Goal: Find specific page/section: Find specific page/section

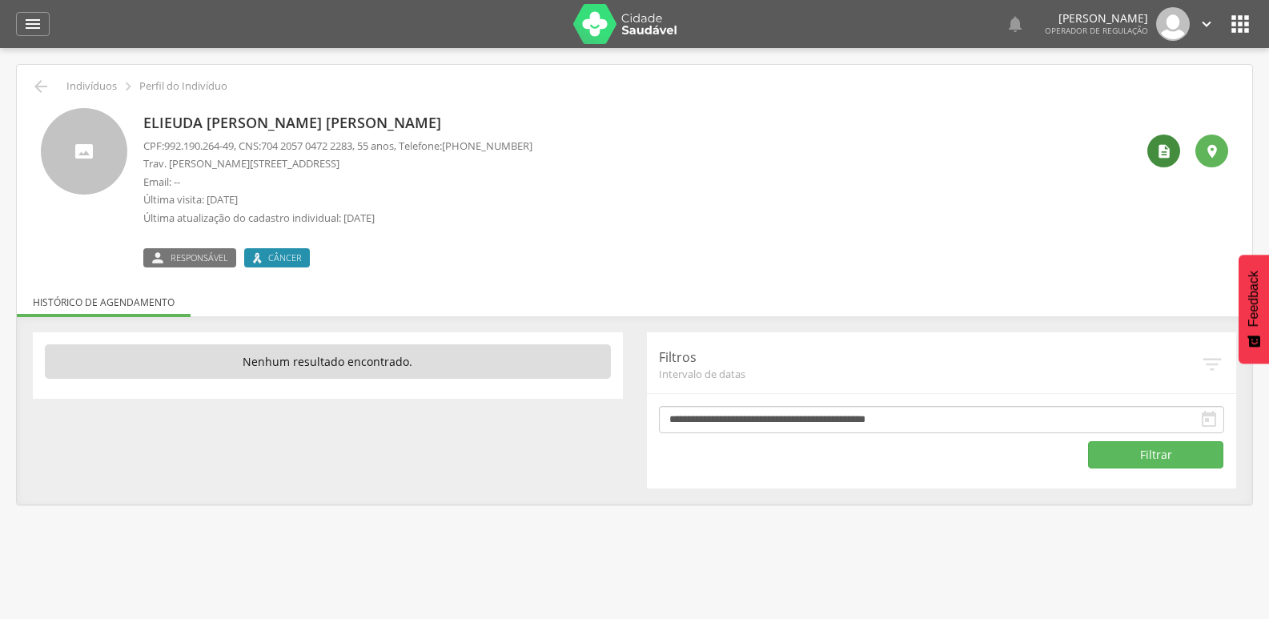
click at [1167, 154] on icon "" at bounding box center [1164, 151] width 16 height 16
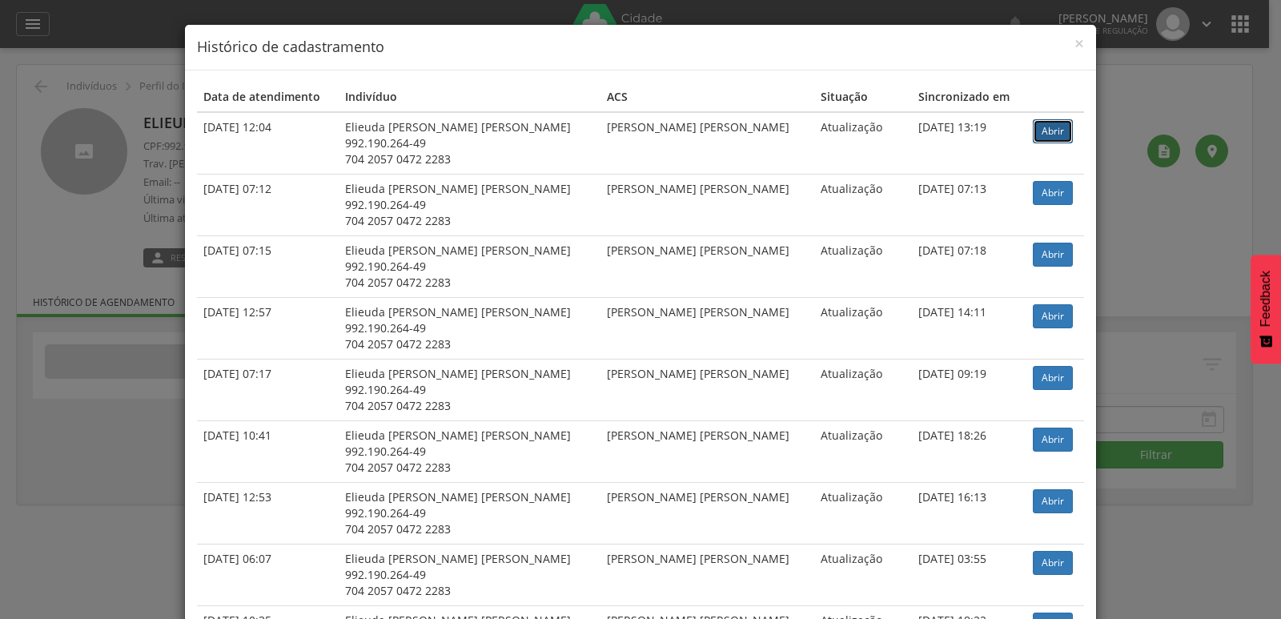
click at [1033, 131] on link "Abrir" at bounding box center [1053, 131] width 40 height 24
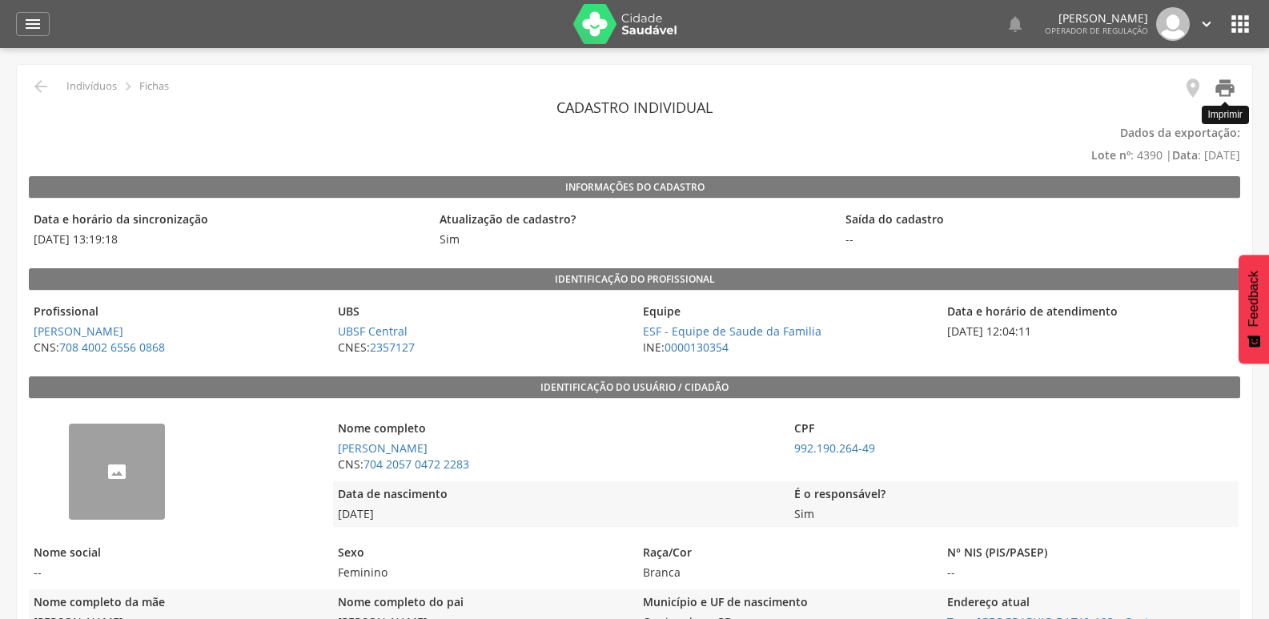
click at [1227, 85] on icon "" at bounding box center [1225, 88] width 22 height 22
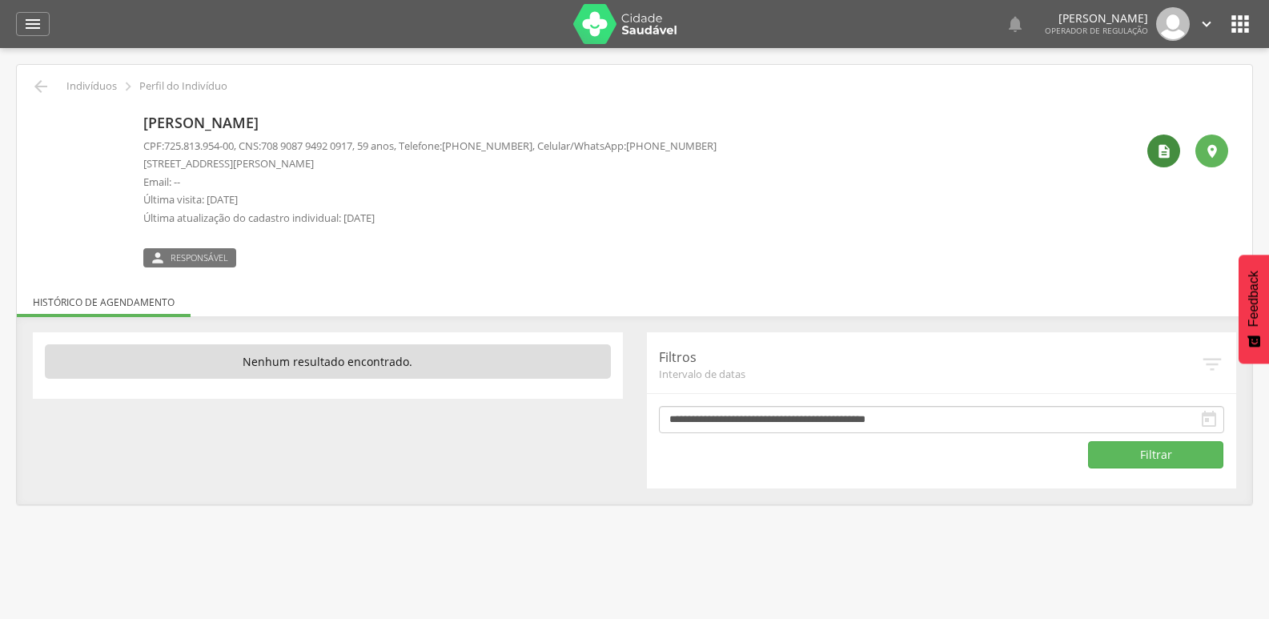
click at [1158, 145] on icon "" at bounding box center [1164, 151] width 16 height 16
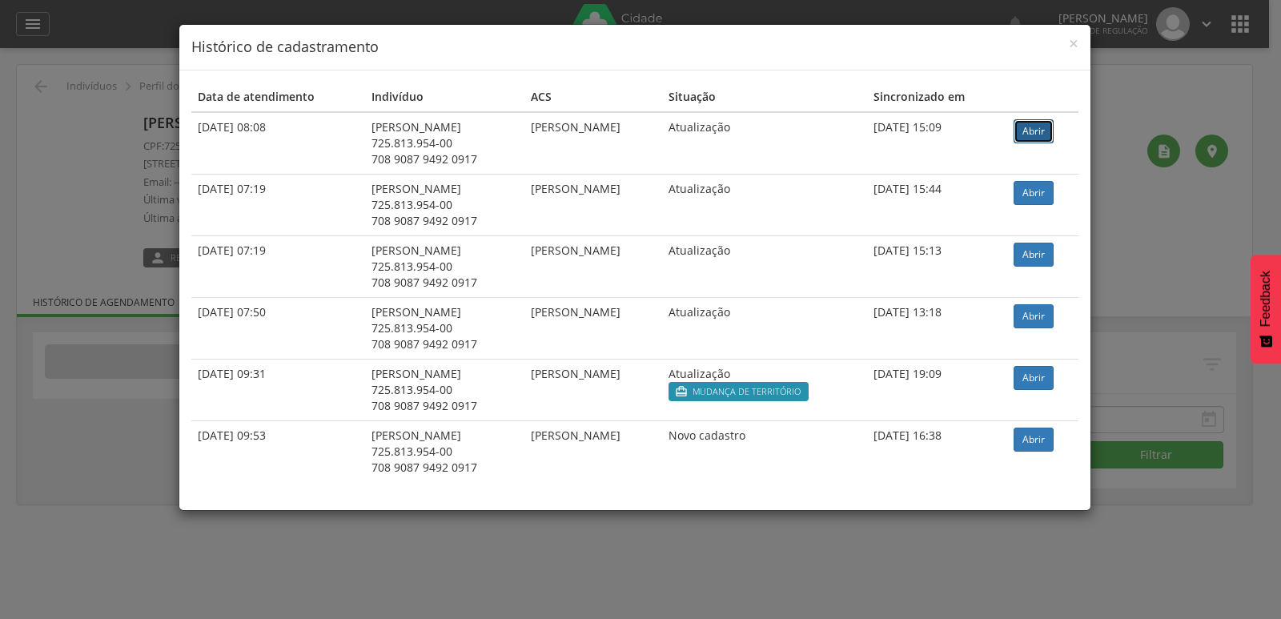
click at [1054, 122] on link "Abrir" at bounding box center [1034, 131] width 40 height 24
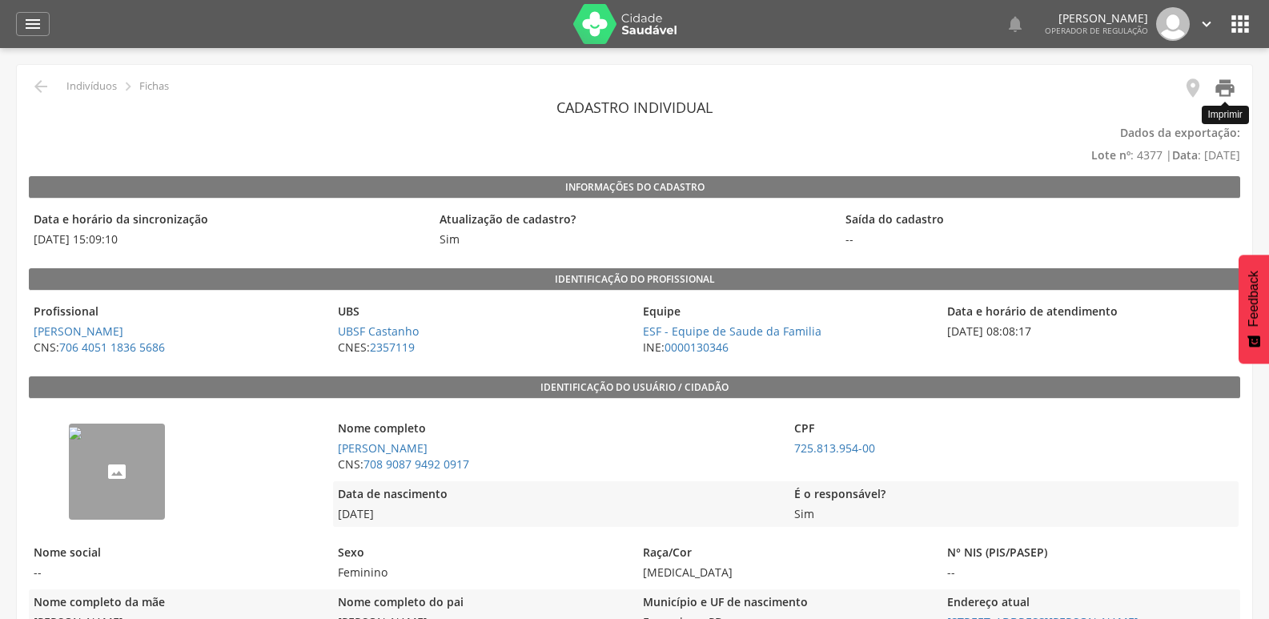
click at [1228, 82] on icon "" at bounding box center [1225, 88] width 22 height 22
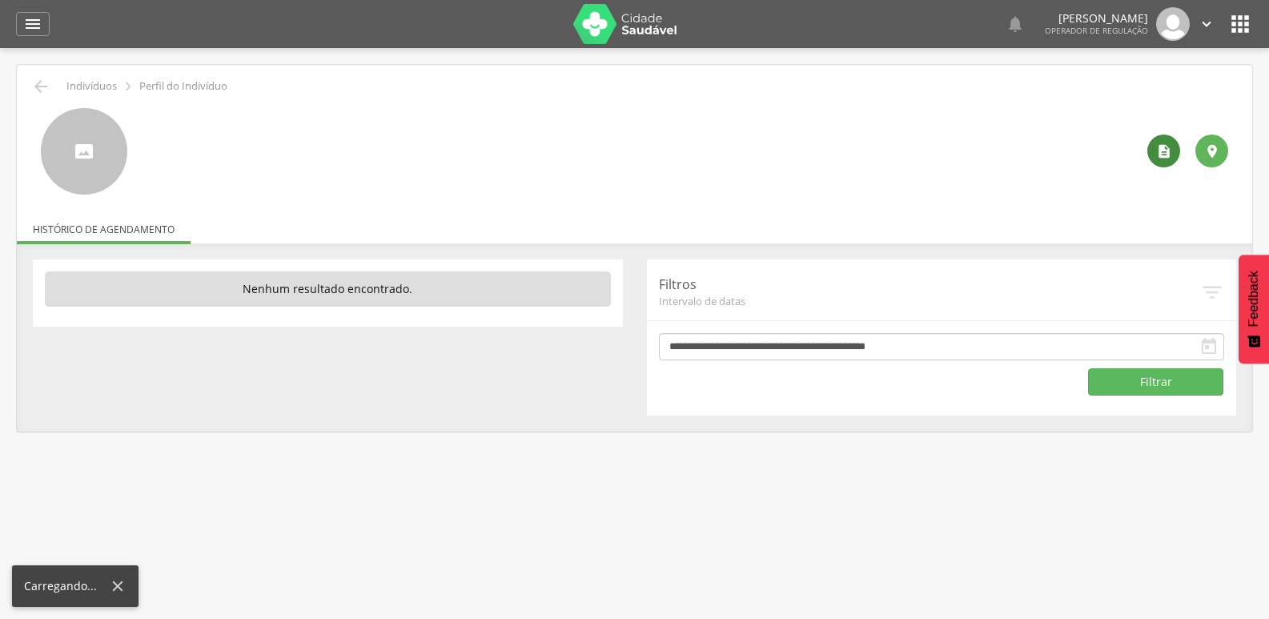
click at [1151, 149] on div "" at bounding box center [1163, 151] width 33 height 33
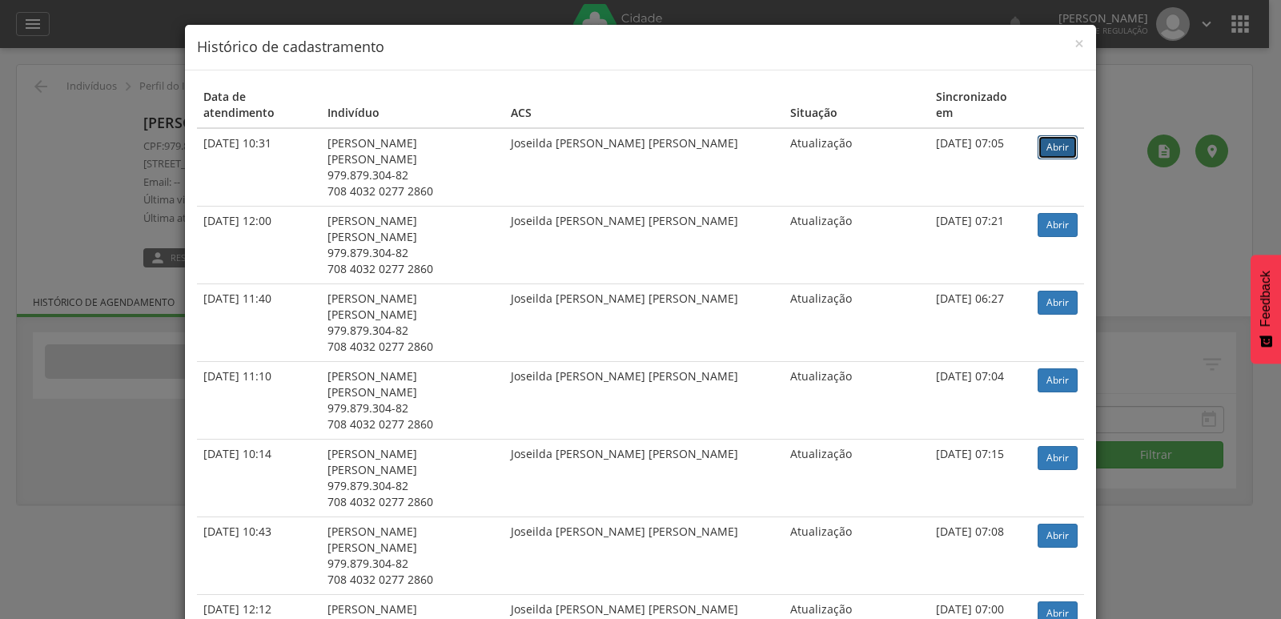
click at [1043, 135] on link "Abrir" at bounding box center [1058, 147] width 40 height 24
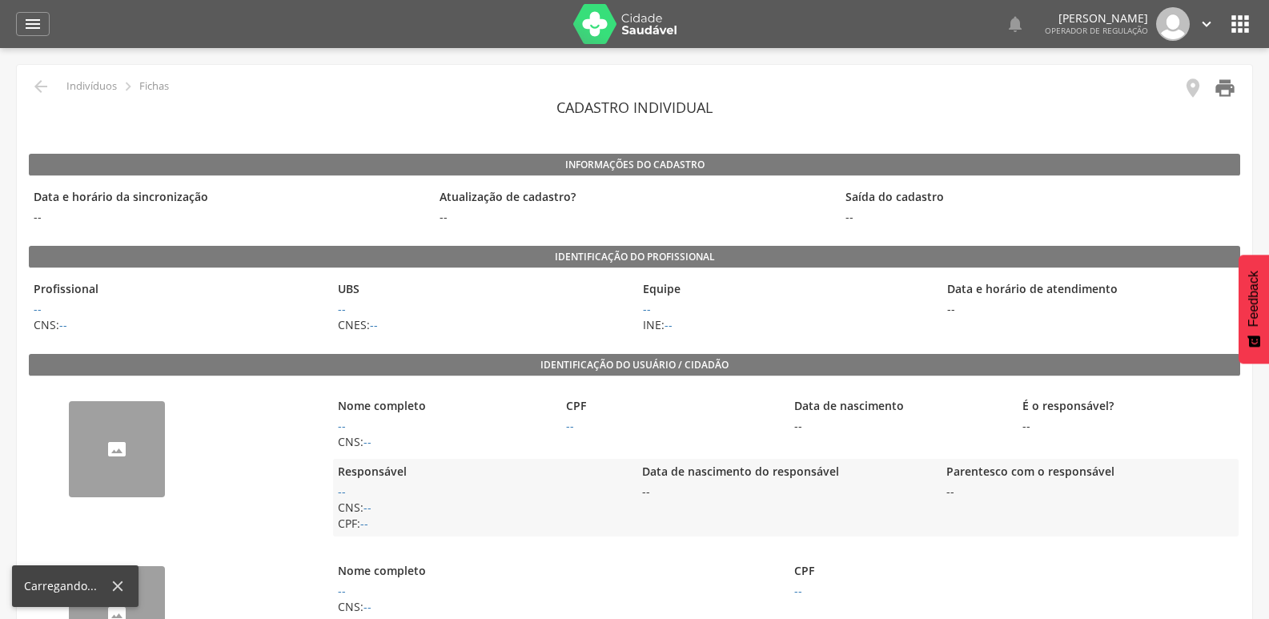
click at [1222, 93] on icon "" at bounding box center [1225, 88] width 22 height 22
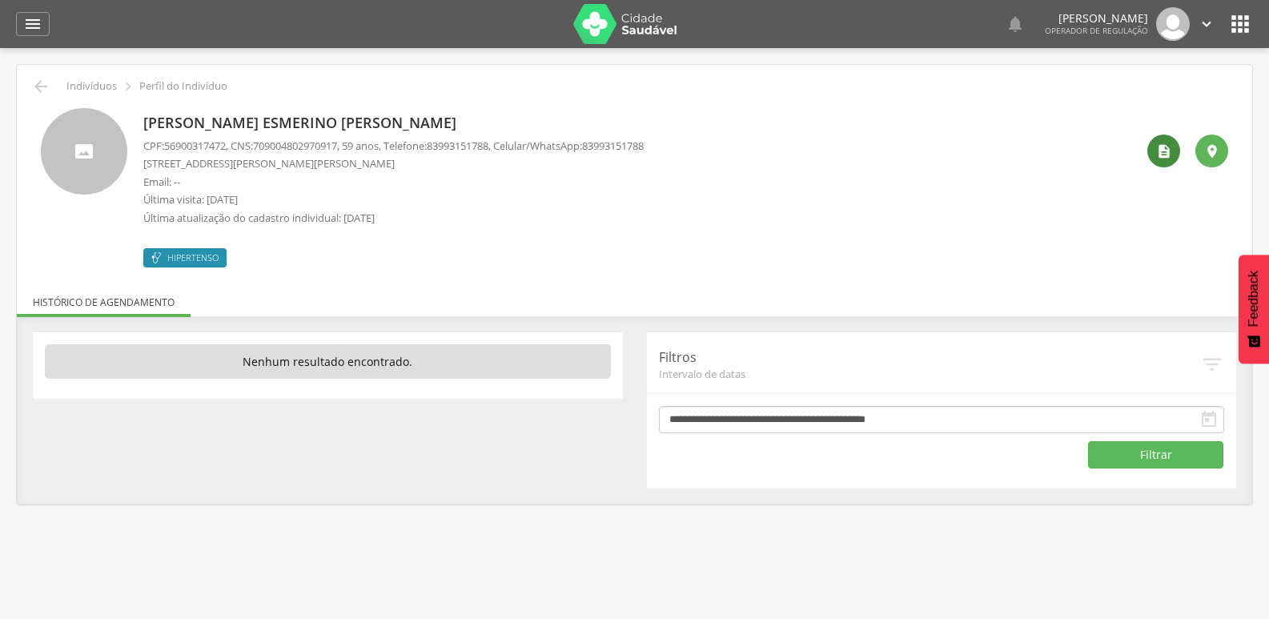
click at [1168, 143] on icon "" at bounding box center [1164, 151] width 16 height 16
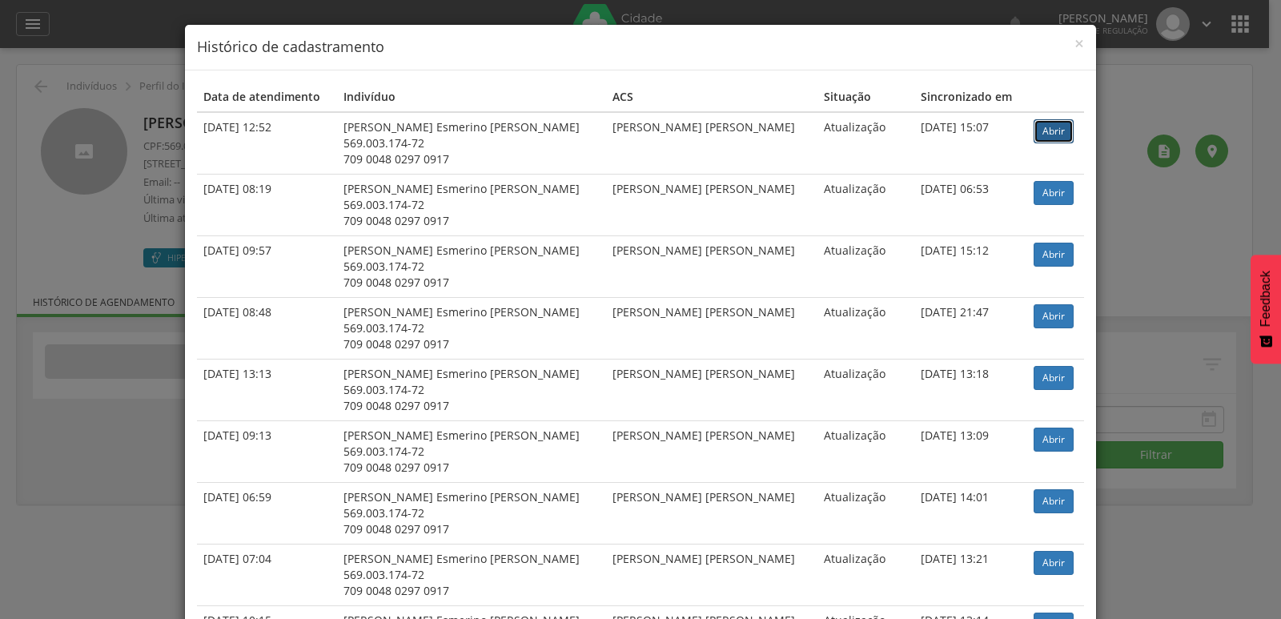
click at [1043, 122] on link "Abrir" at bounding box center [1054, 131] width 40 height 24
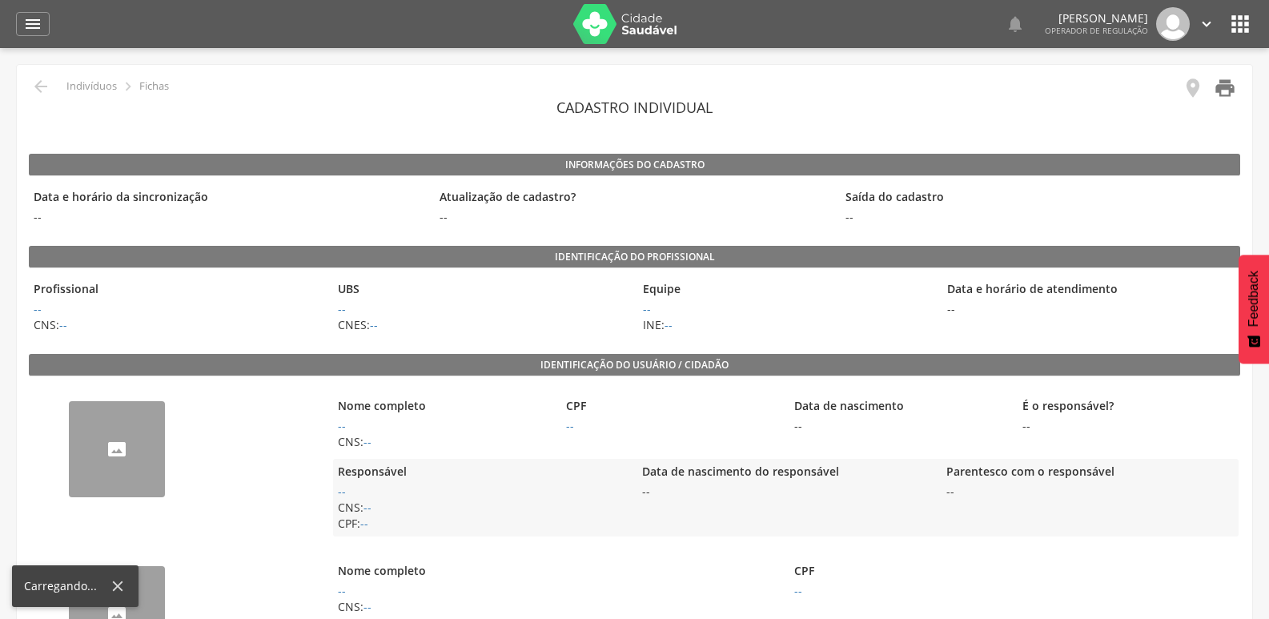
click at [1217, 92] on icon "" at bounding box center [1225, 88] width 22 height 22
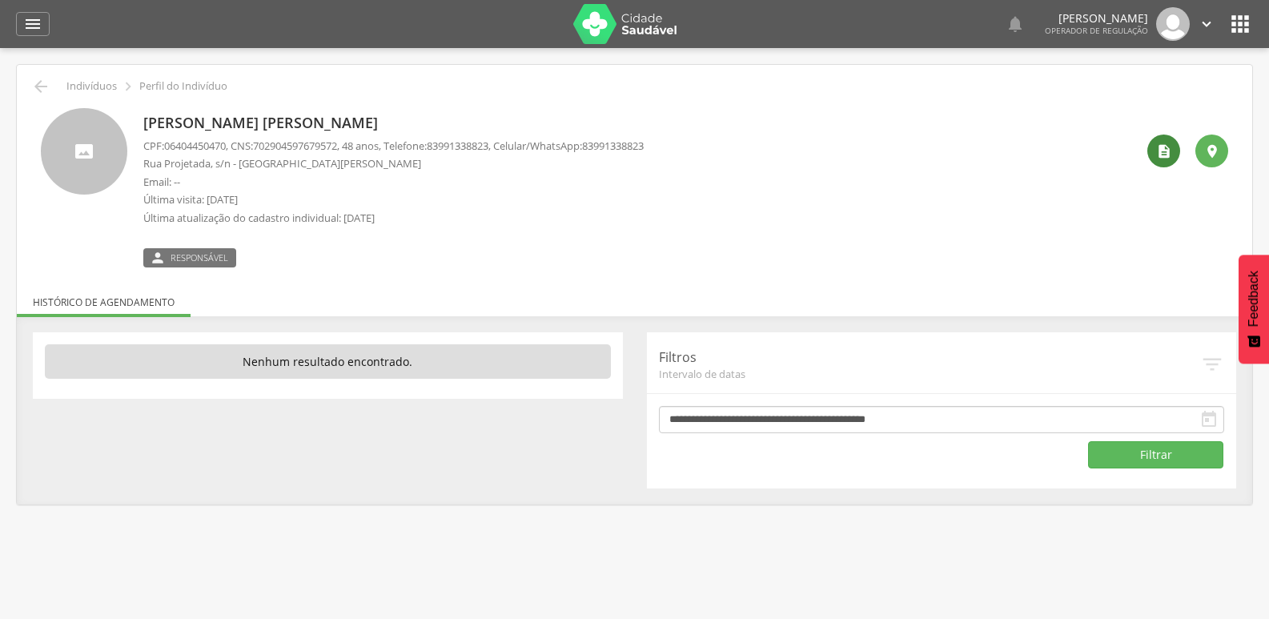
click at [1170, 146] on icon "" at bounding box center [1164, 151] width 16 height 16
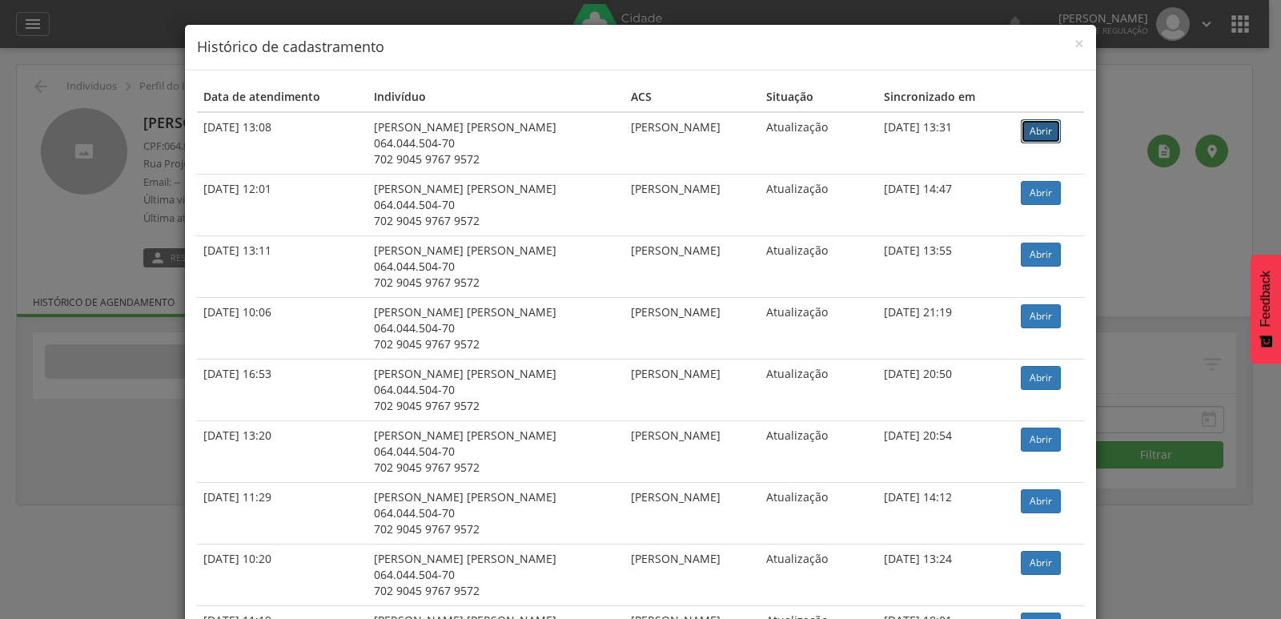
click at [1034, 127] on link "Abrir" at bounding box center [1041, 131] width 40 height 24
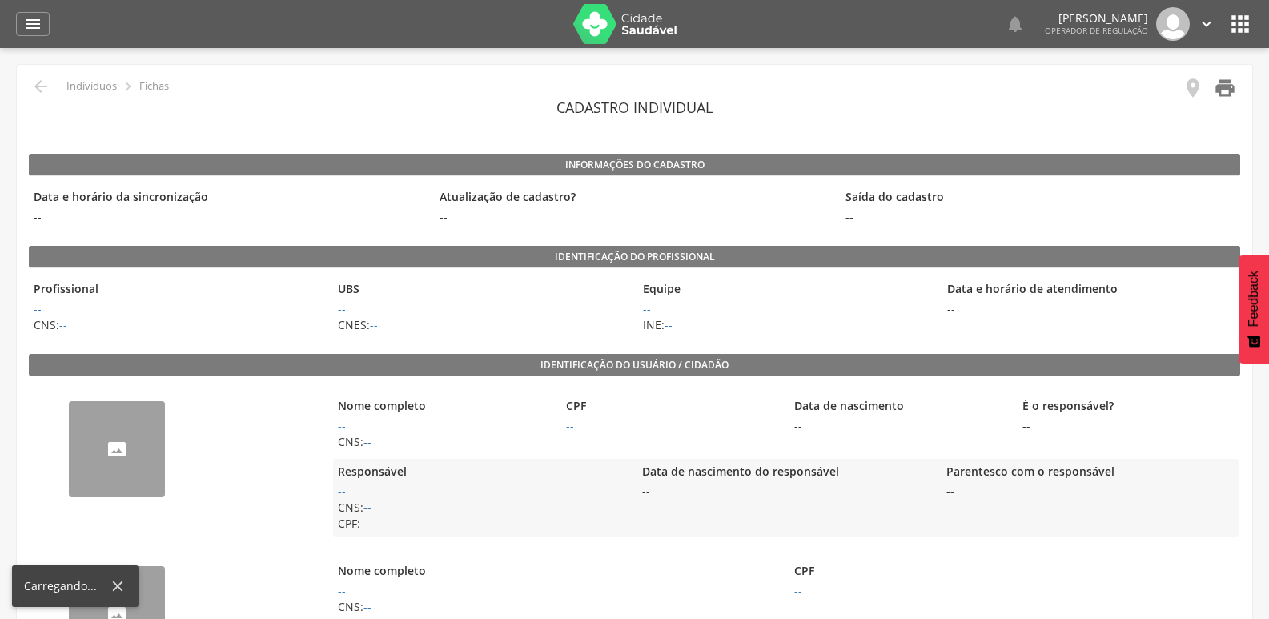
click at [1222, 90] on icon "" at bounding box center [1225, 88] width 22 height 22
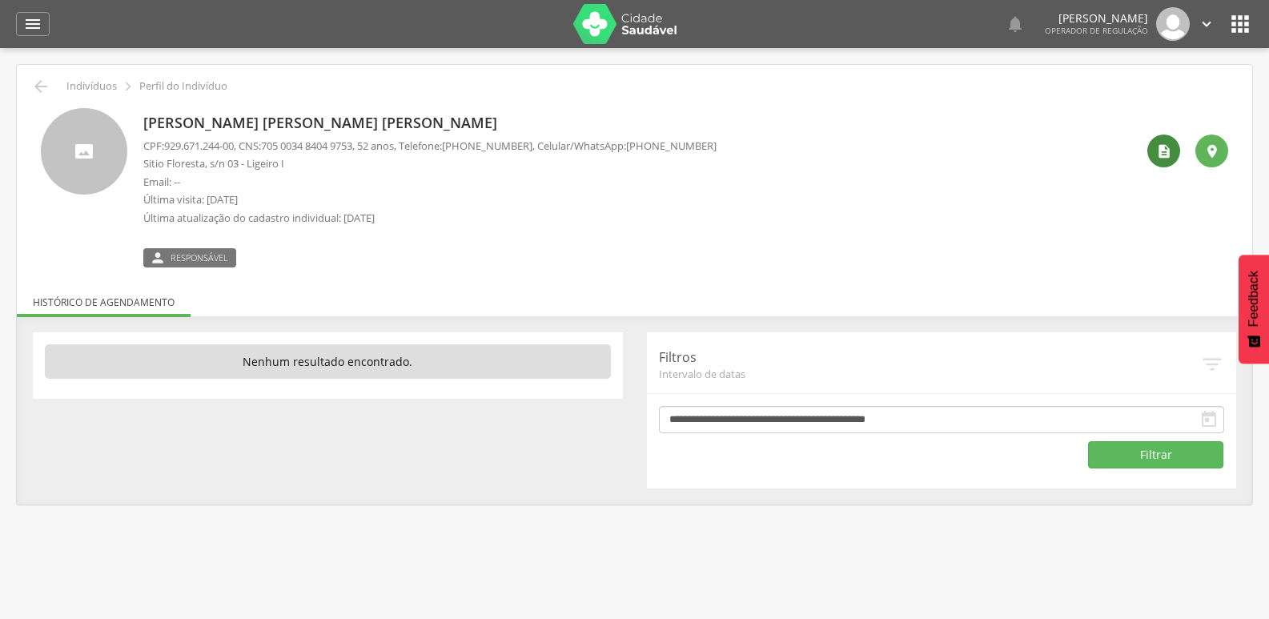
click at [1167, 146] on icon "" at bounding box center [1164, 151] width 16 height 16
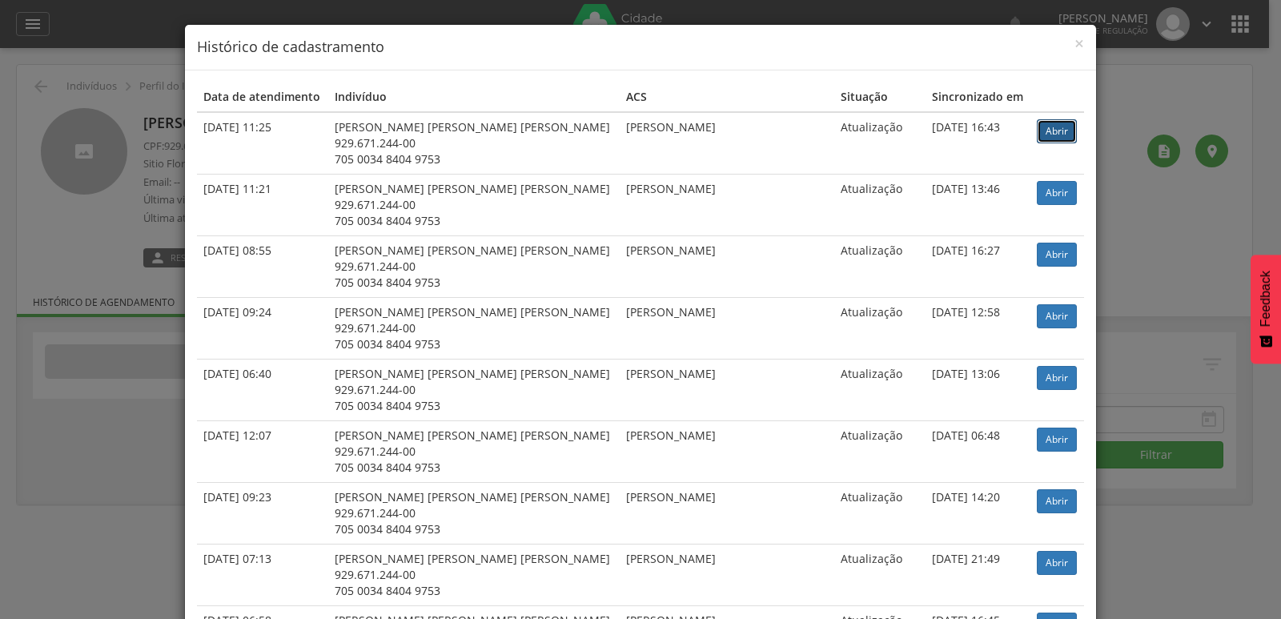
click at [1042, 123] on link "Abrir" at bounding box center [1057, 131] width 40 height 24
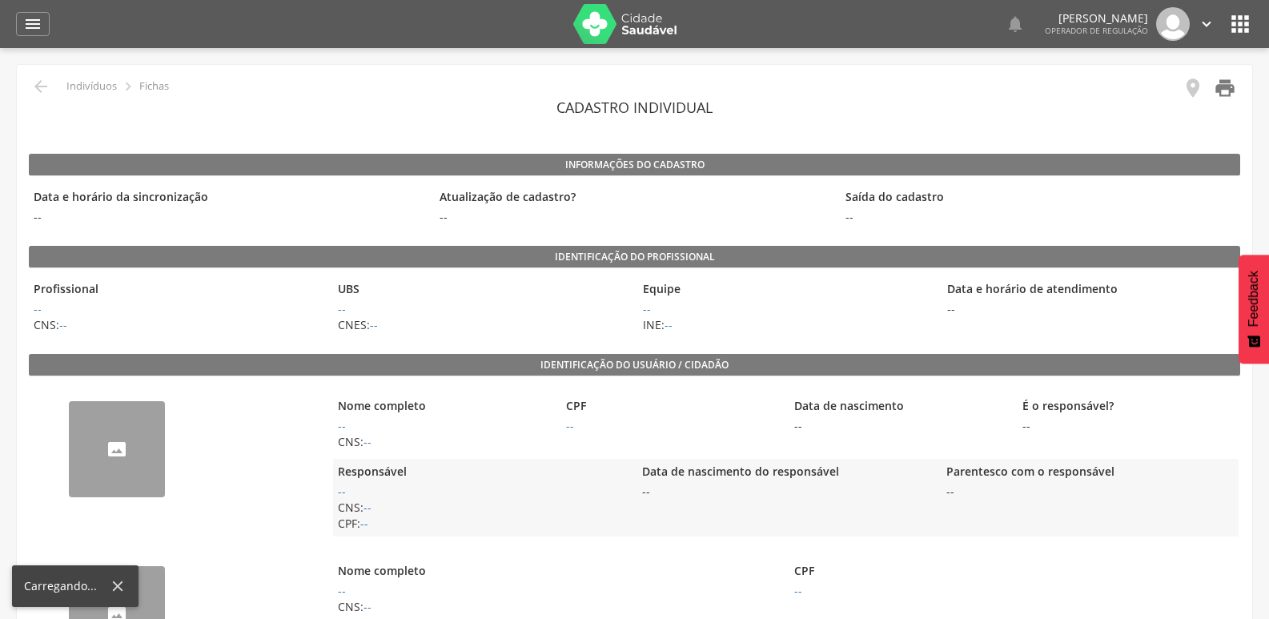
click at [1227, 79] on icon "" at bounding box center [1225, 88] width 22 height 22
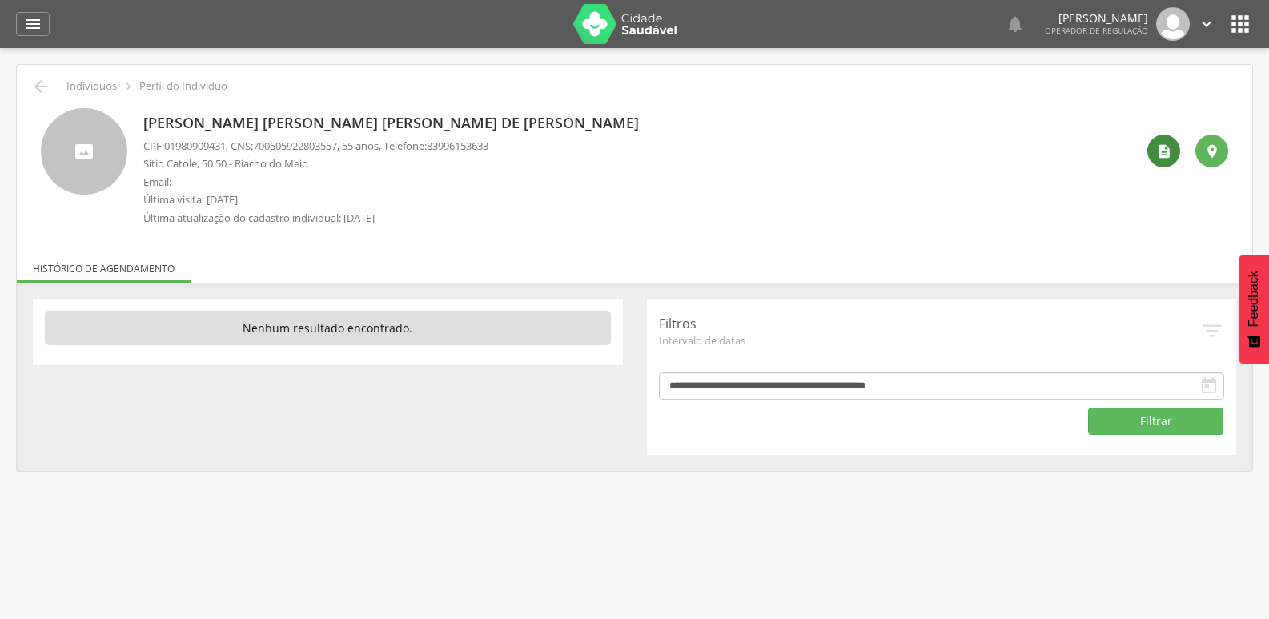
click at [1161, 143] on icon "" at bounding box center [1164, 151] width 16 height 16
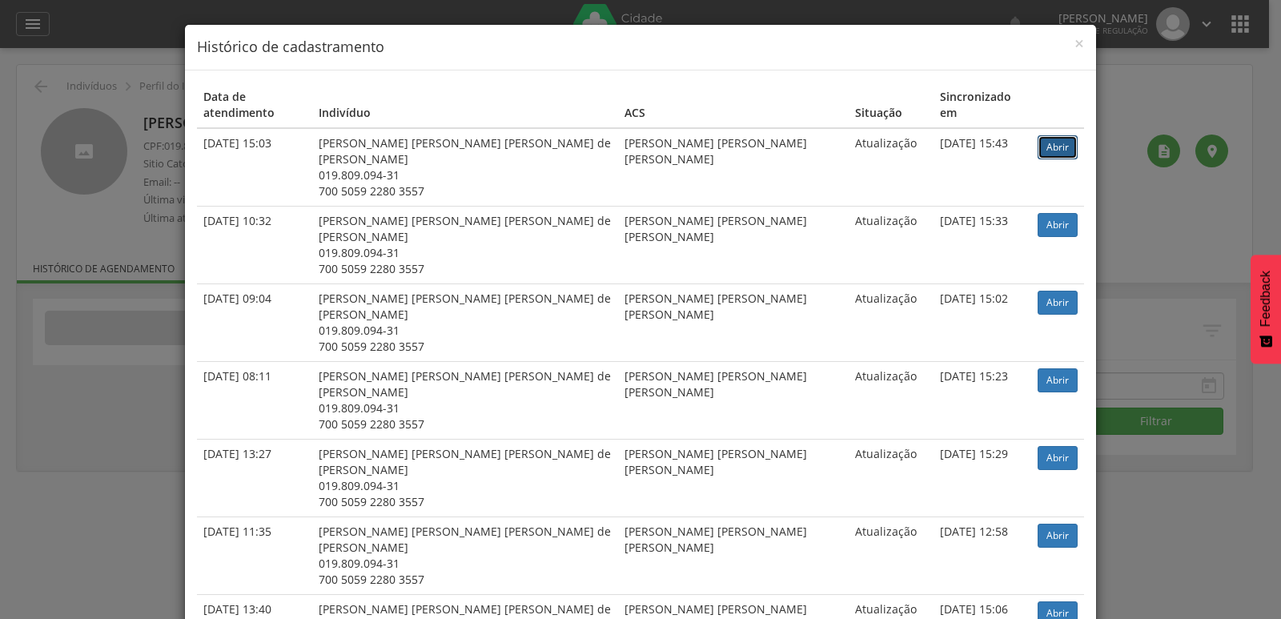
click at [1046, 135] on link "Abrir" at bounding box center [1058, 147] width 40 height 24
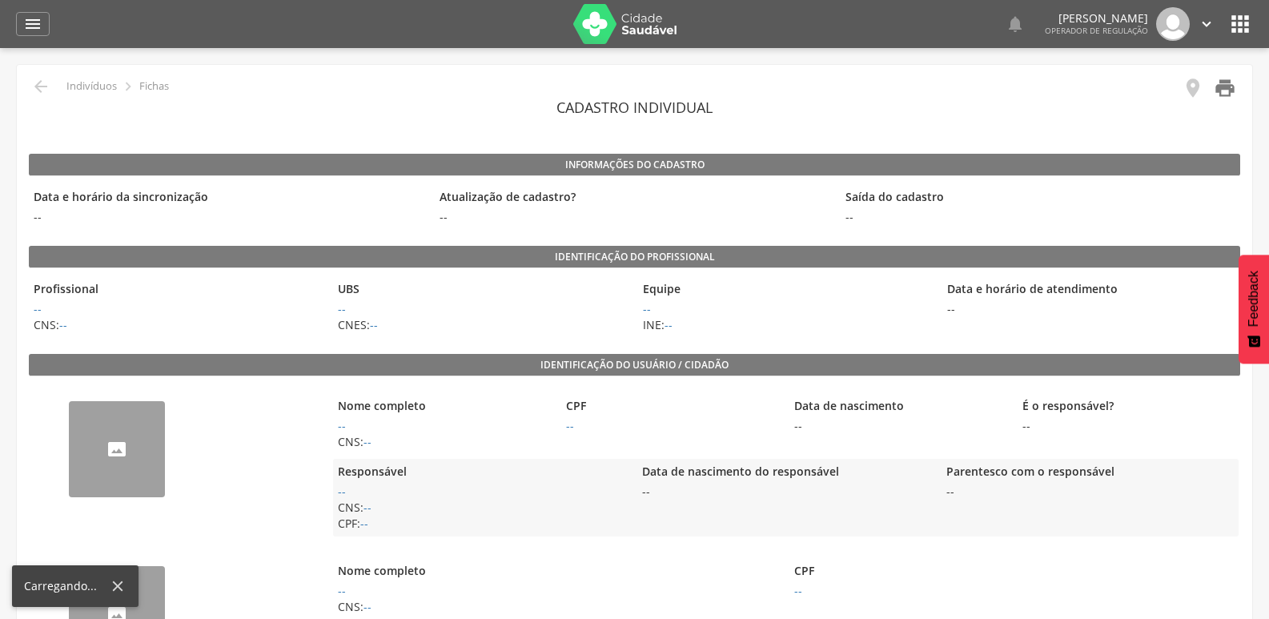
click at [1216, 91] on icon "" at bounding box center [1225, 88] width 22 height 22
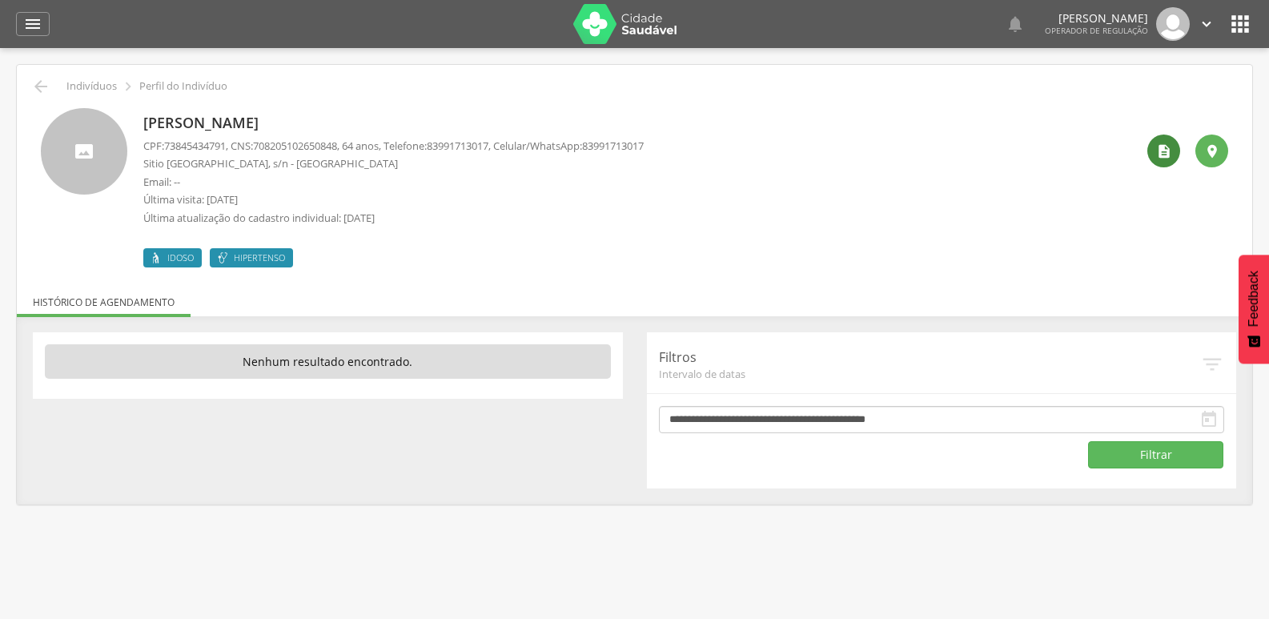
drag, startPoint x: 1160, startPoint y: 157, endPoint x: 1165, endPoint y: 150, distance: 8.7
click at [1160, 155] on icon "" at bounding box center [1164, 151] width 16 height 16
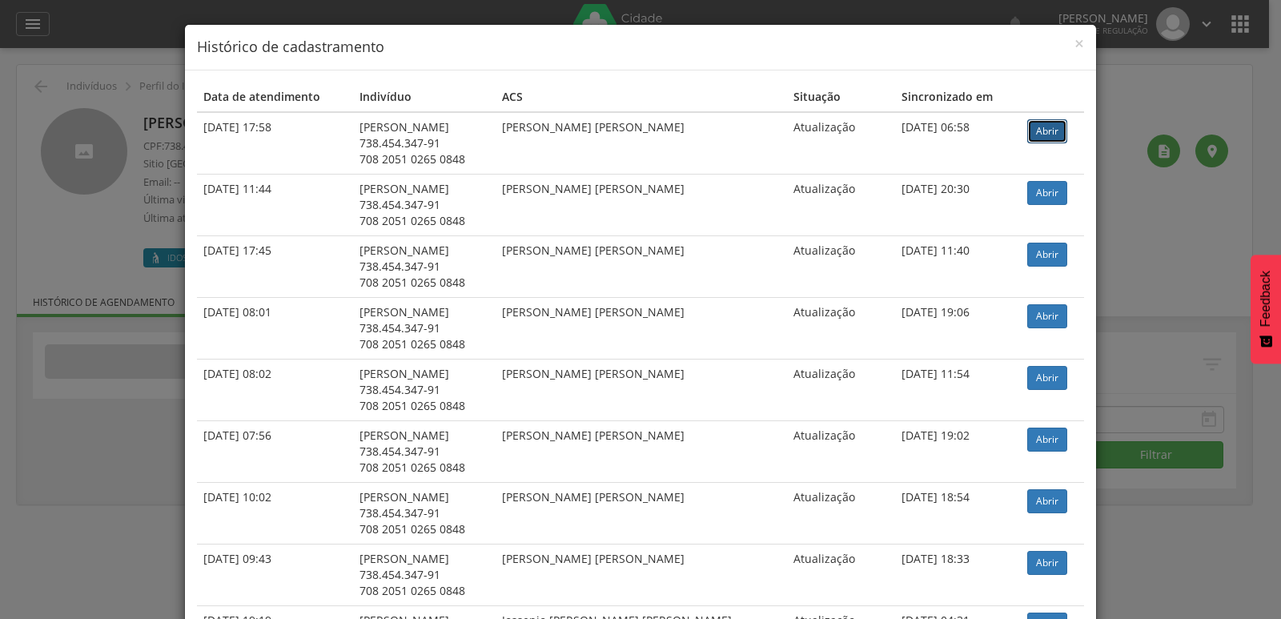
click at [1042, 129] on link "Abrir" at bounding box center [1047, 131] width 40 height 24
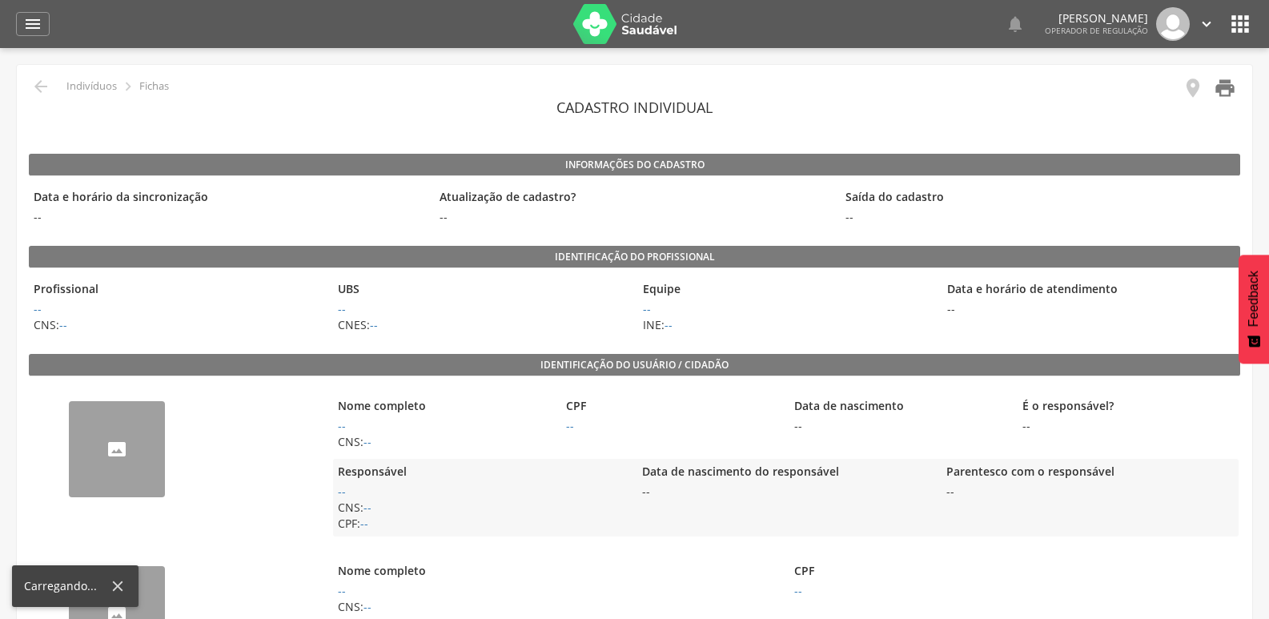
click at [1226, 91] on icon "" at bounding box center [1225, 88] width 22 height 22
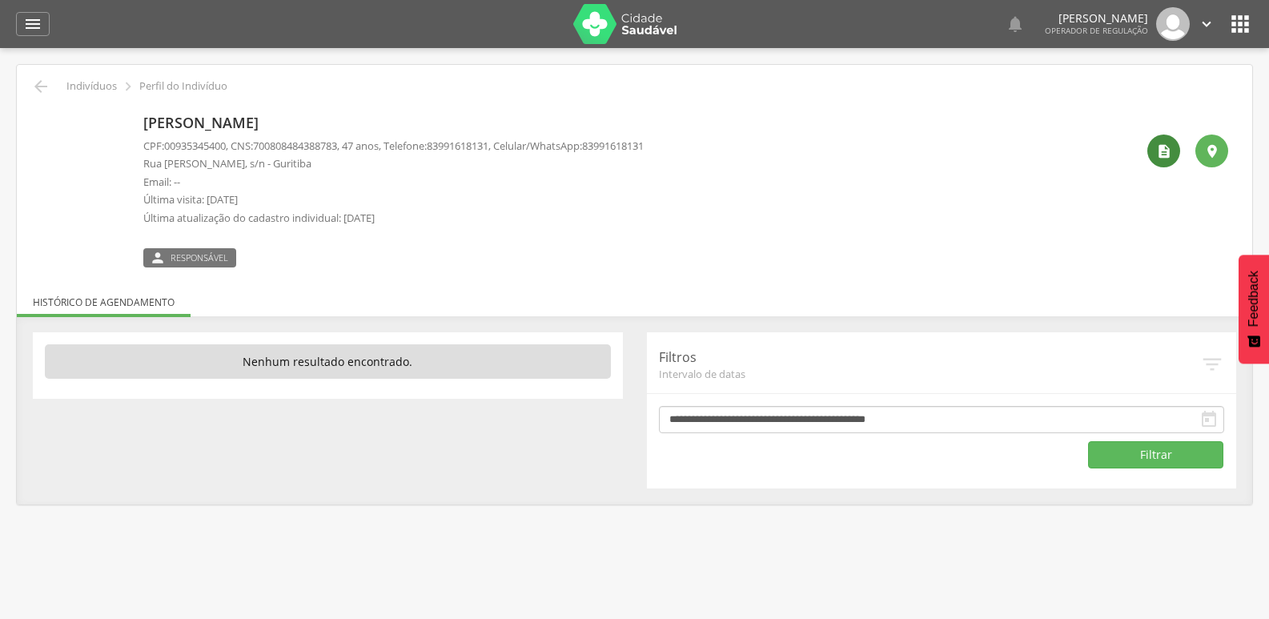
click at [1165, 152] on icon "" at bounding box center [1164, 151] width 16 height 16
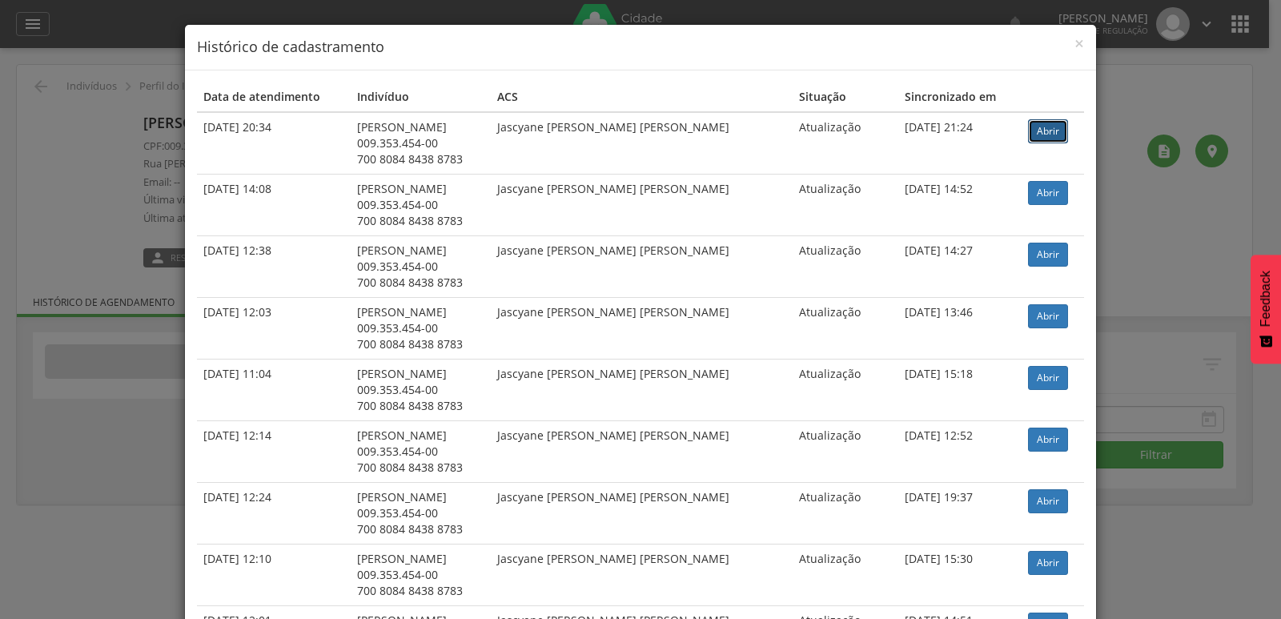
click at [1038, 129] on link "Abrir" at bounding box center [1048, 131] width 40 height 24
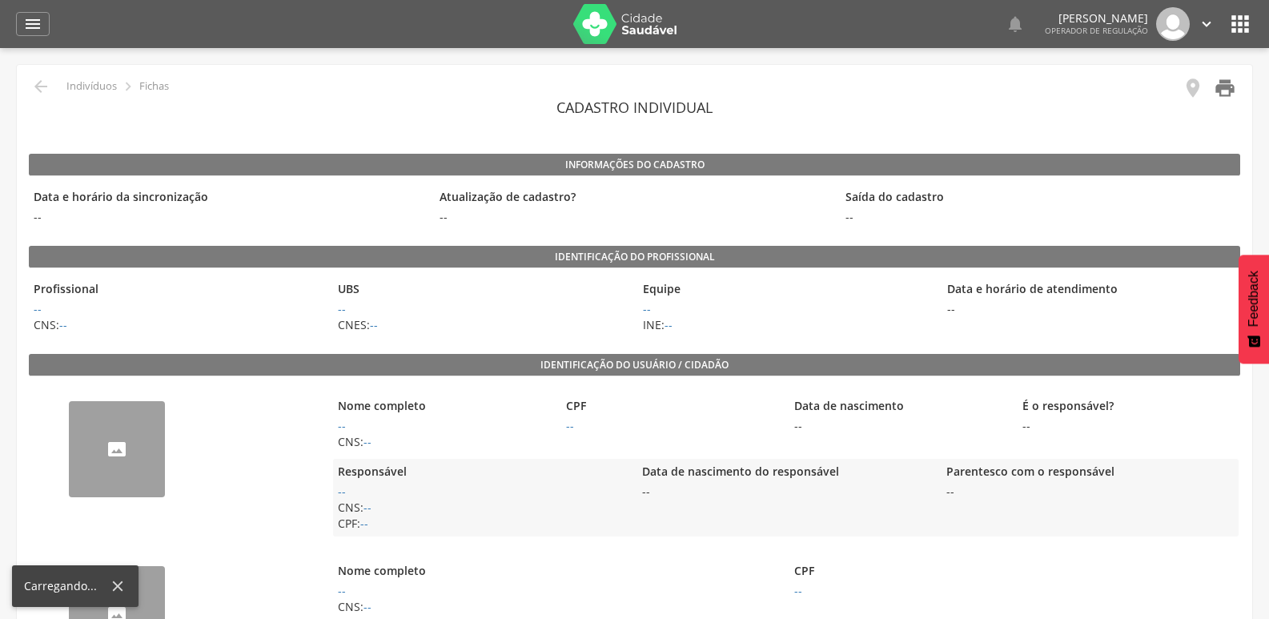
click at [1223, 90] on icon "" at bounding box center [1225, 88] width 22 height 22
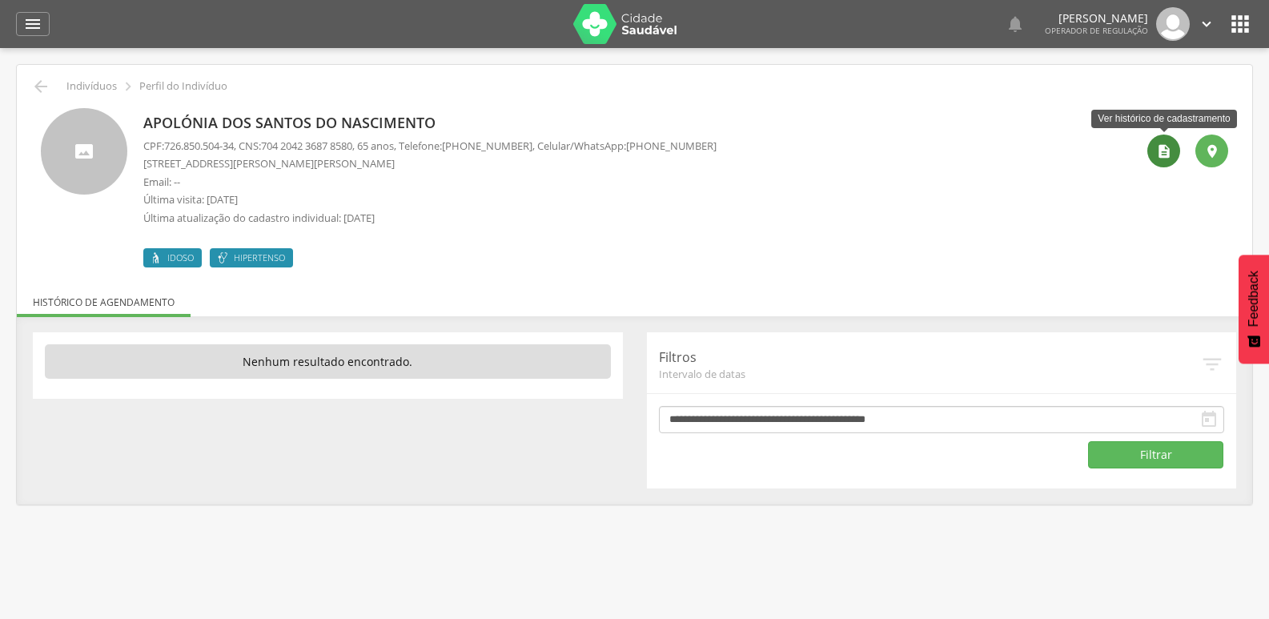
click at [1163, 148] on icon "" at bounding box center [1164, 151] width 16 height 16
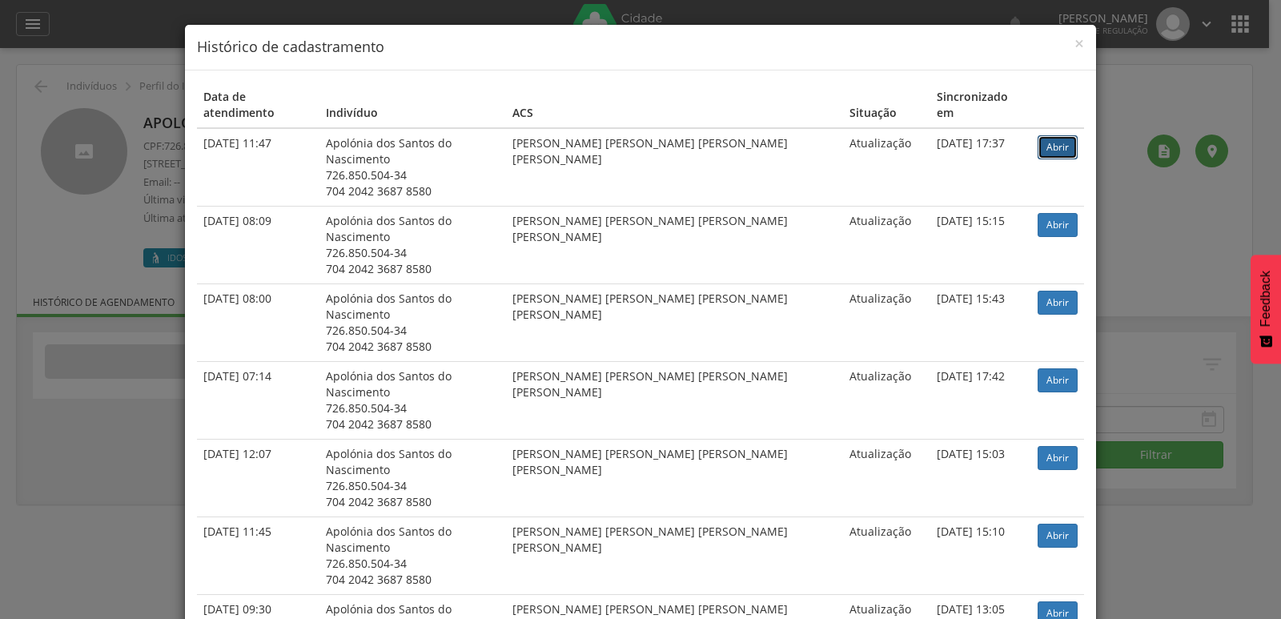
click at [1058, 135] on link "Abrir" at bounding box center [1058, 147] width 40 height 24
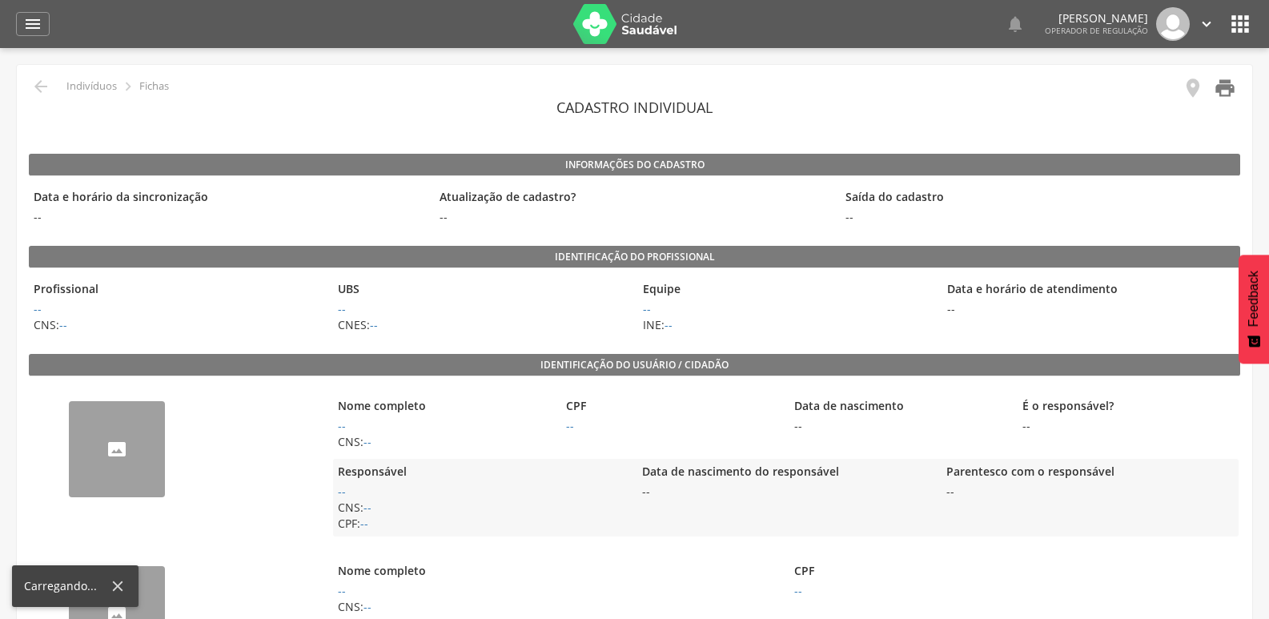
click at [1230, 91] on icon "" at bounding box center [1225, 88] width 22 height 22
